Goal: Find specific page/section: Find specific page/section

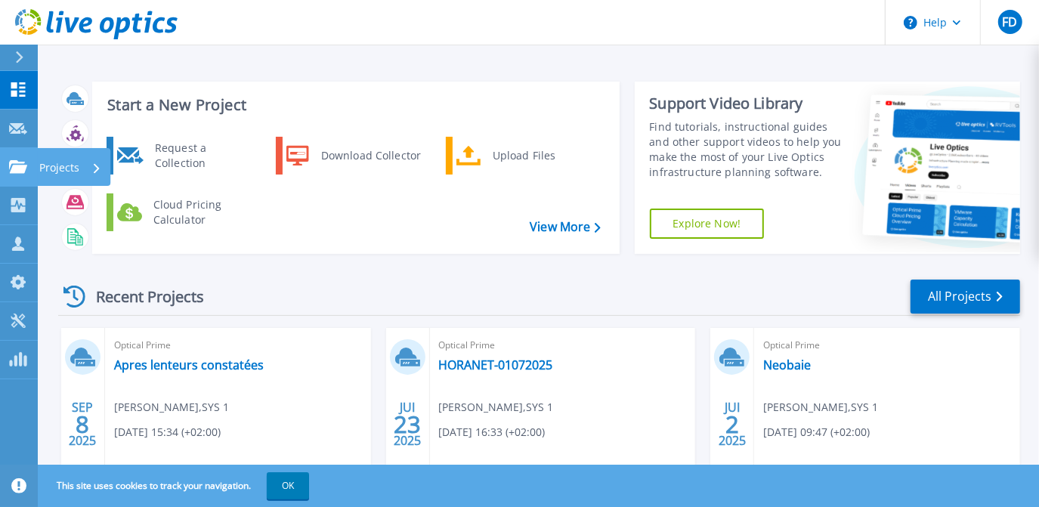
click at [31, 161] on link "Projects Projects" at bounding box center [19, 167] width 38 height 39
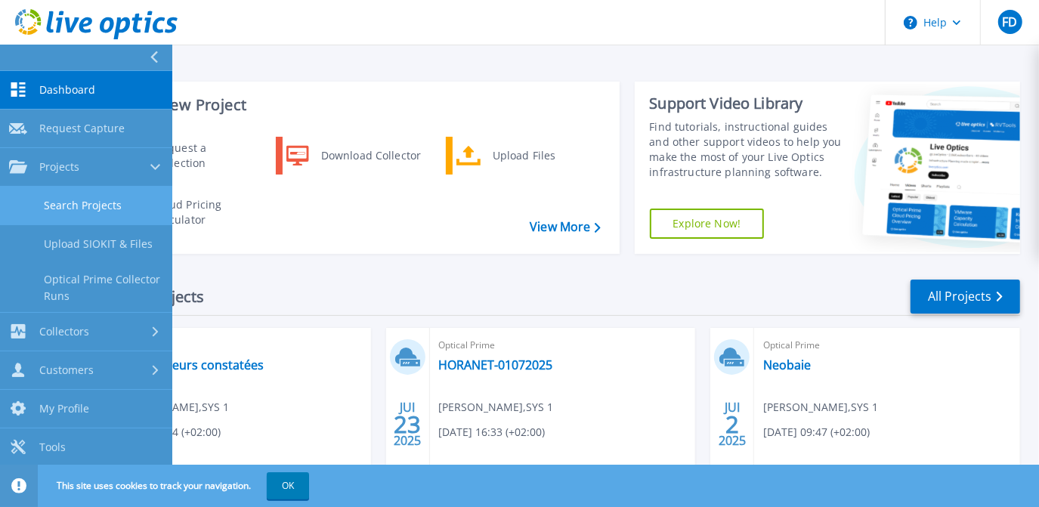
click at [100, 200] on link "Search Projects" at bounding box center [86, 206] width 172 height 39
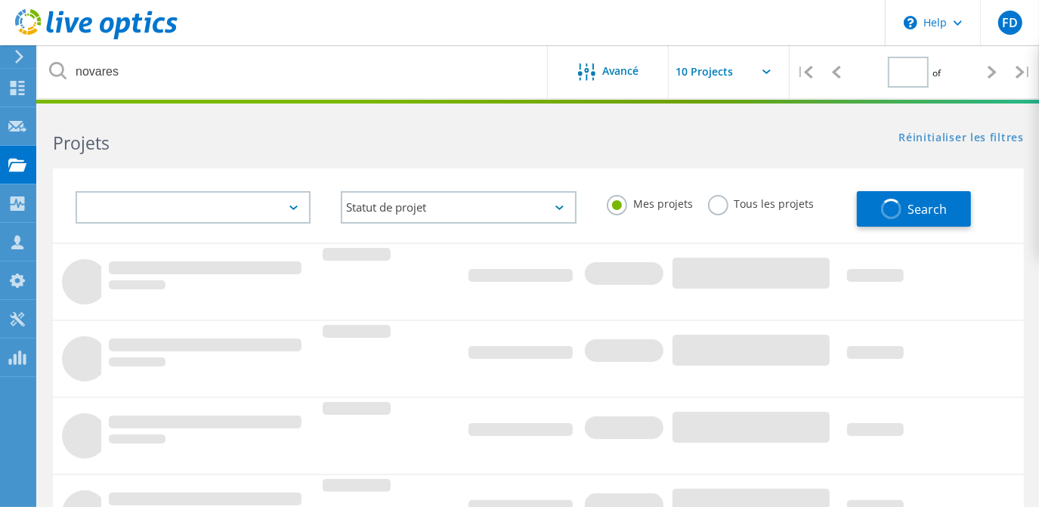
type input "1"
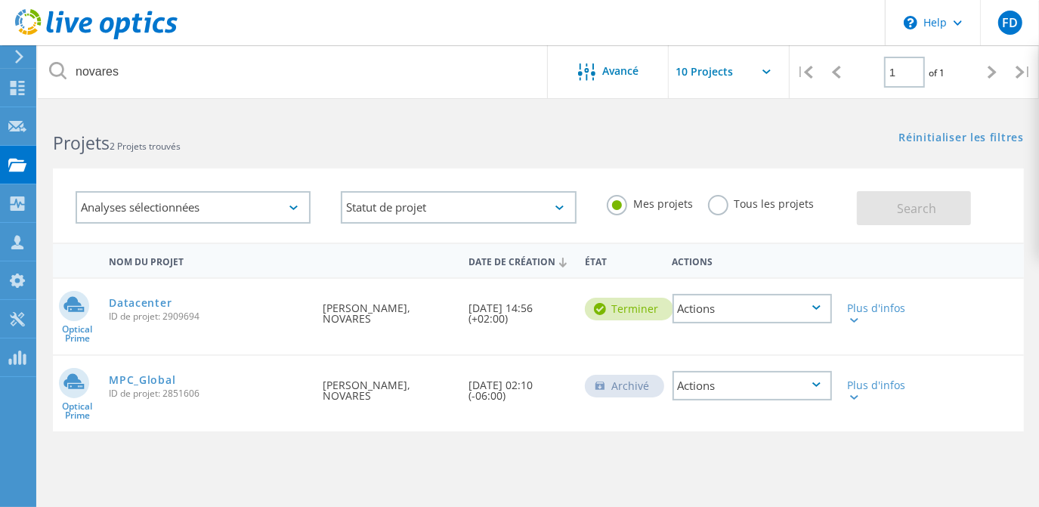
click at [713, 205] on label "Tous les projets" at bounding box center [761, 202] width 107 height 14
click at [0, 0] on input "Tous les projets" at bounding box center [0, 0] width 0 height 0
click at [917, 209] on span "Search" at bounding box center [917, 208] width 39 height 17
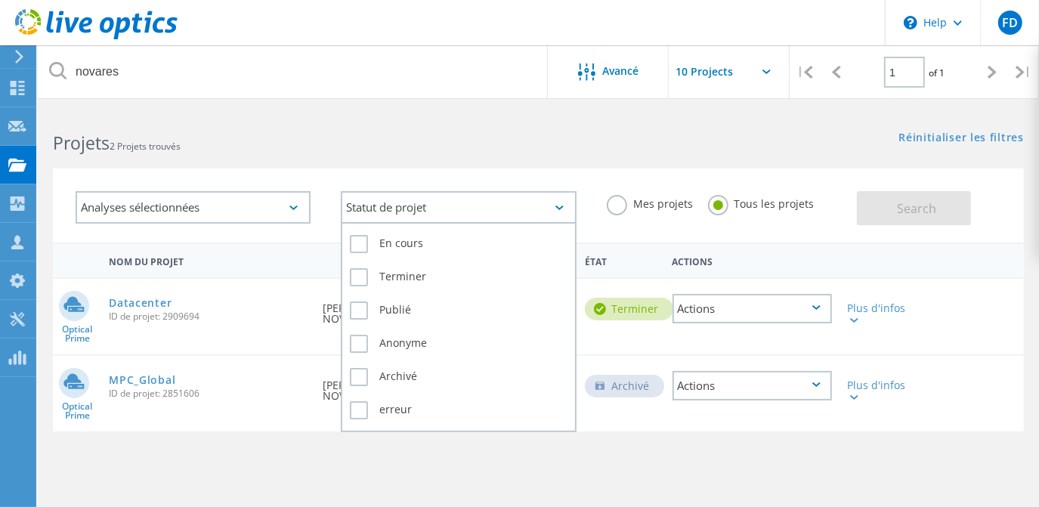
click at [467, 214] on div "Statut de projet" at bounding box center [458, 207] width 235 height 32
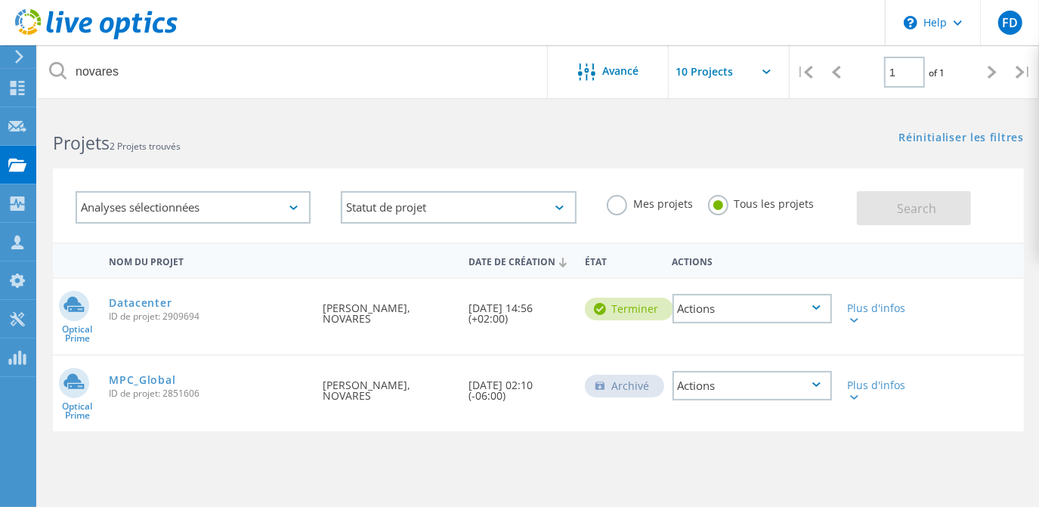
click at [258, 199] on div "Analyses sélectionnées" at bounding box center [193, 207] width 235 height 32
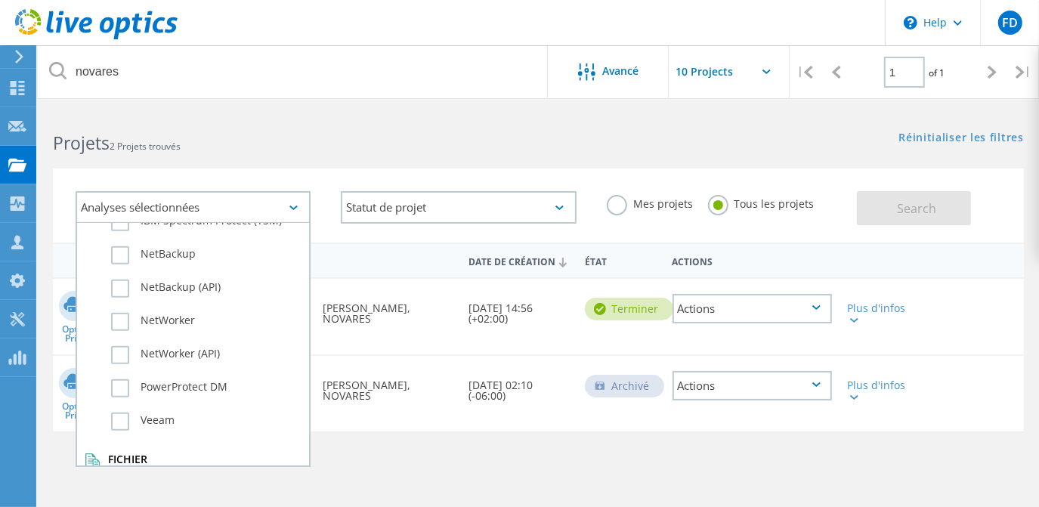
scroll to position [1034, 0]
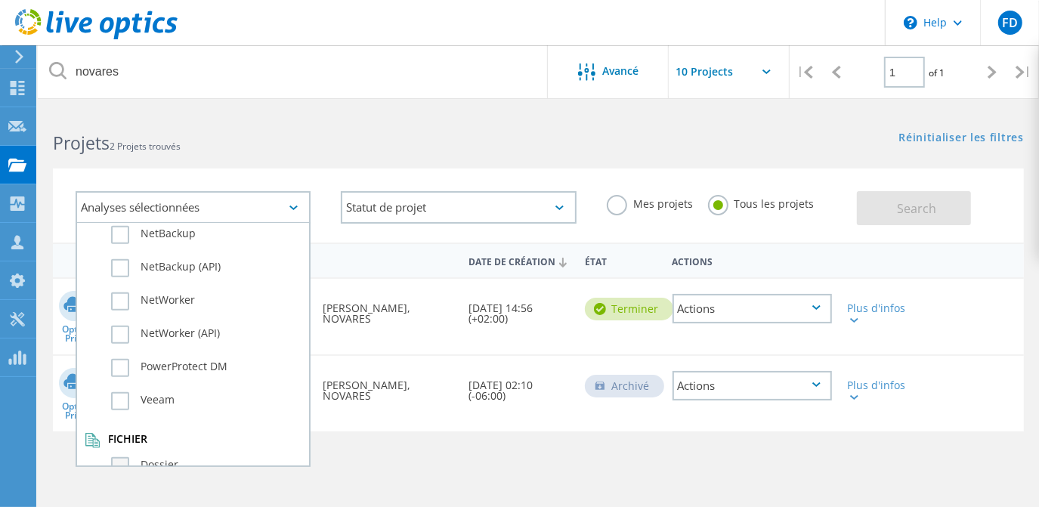
click at [128, 457] on label "Dossier" at bounding box center [206, 466] width 190 height 18
click at [0, 0] on input "Dossier" at bounding box center [0, 0] width 0 height 0
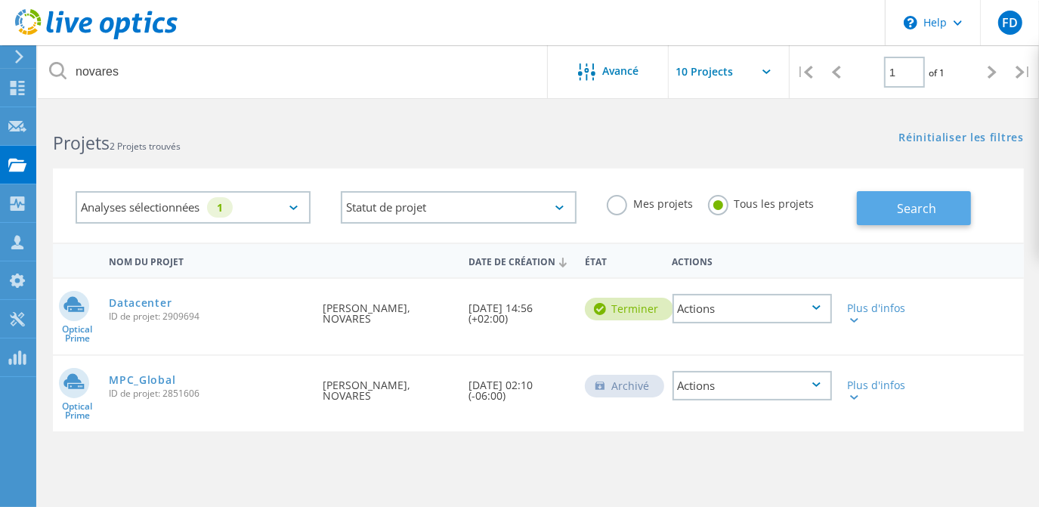
click at [917, 200] on span "Search" at bounding box center [917, 208] width 39 height 17
